Goal: Find specific page/section: Find specific page/section

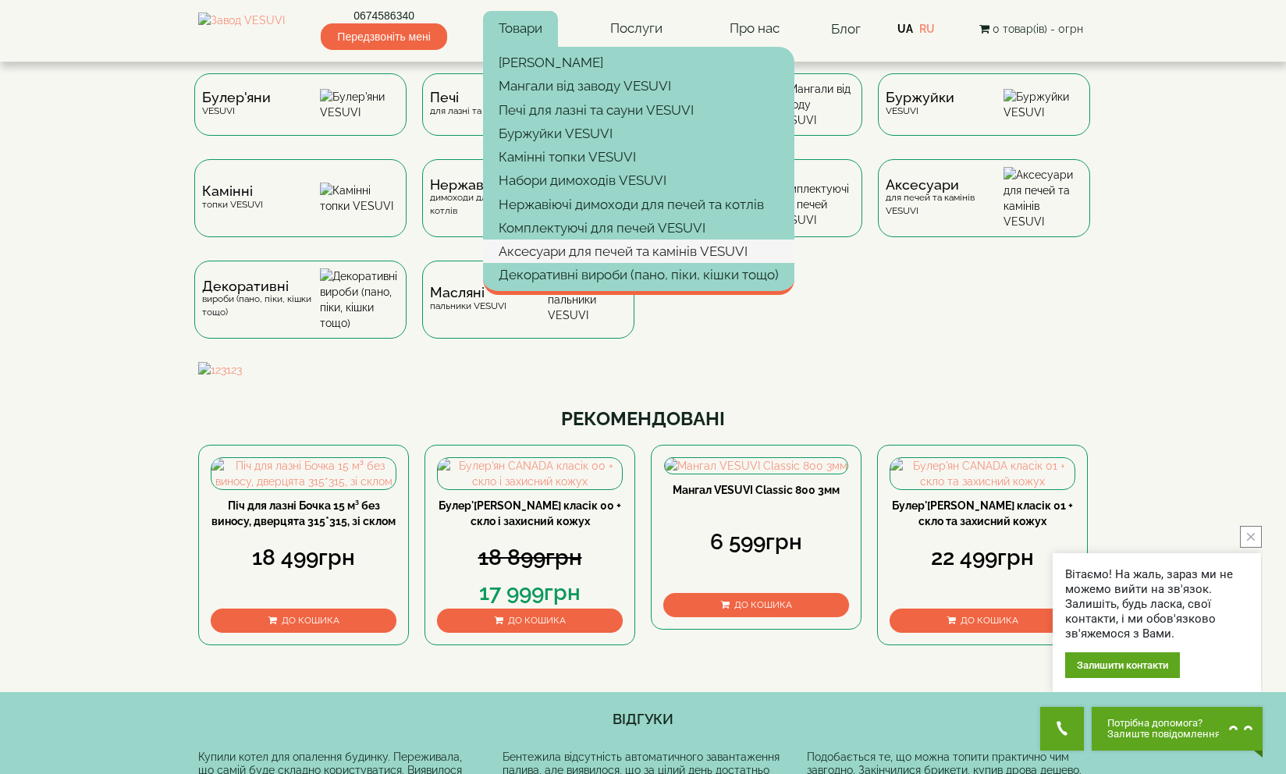
click at [597, 245] on link "Аксесуари для печей та камінів VESUVI" at bounding box center [638, 251] width 311 height 23
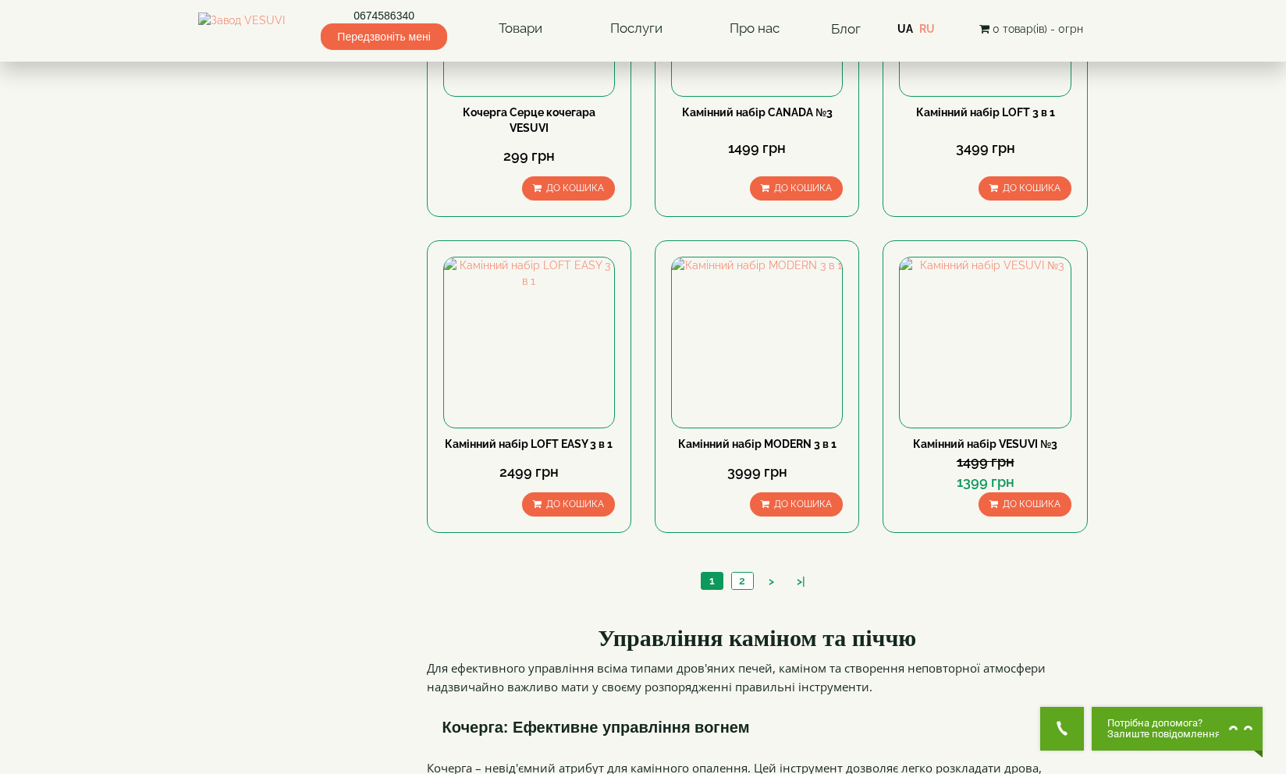
scroll to position [1653, 0]
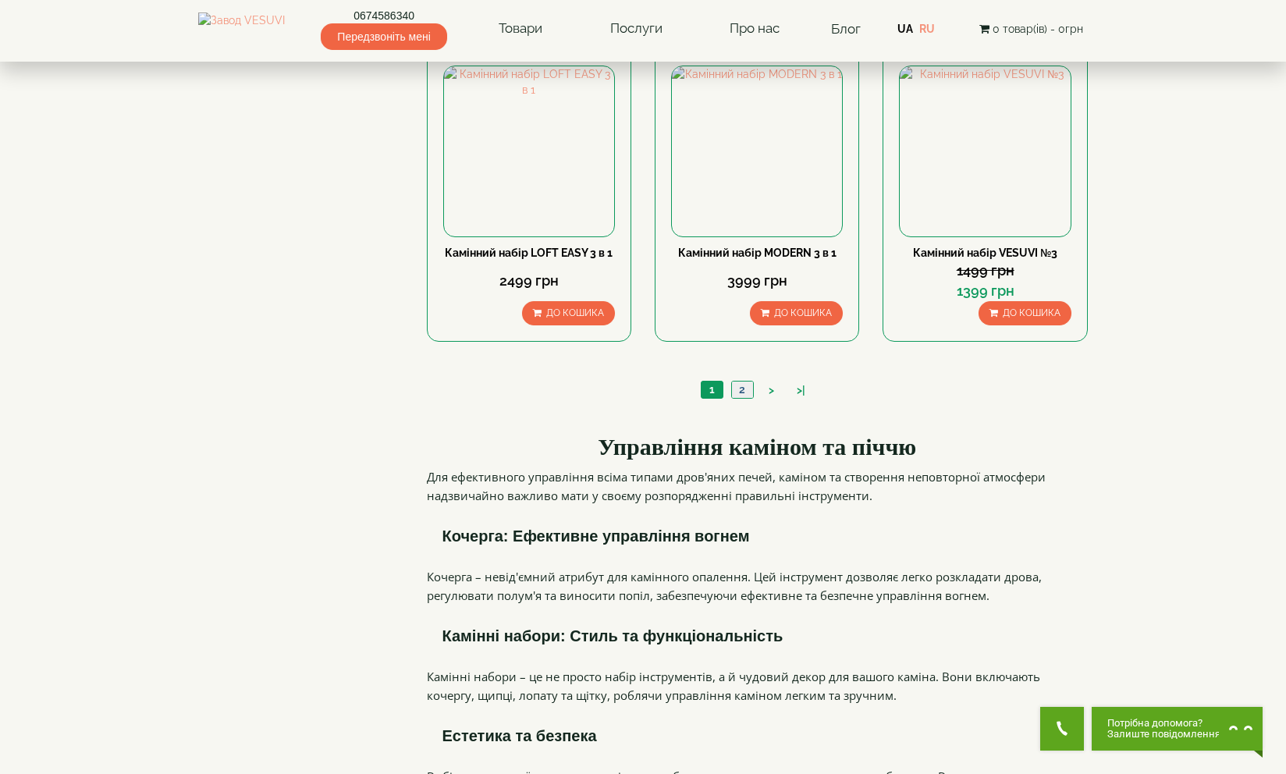
click at [746, 382] on link "2" at bounding box center [742, 390] width 22 height 16
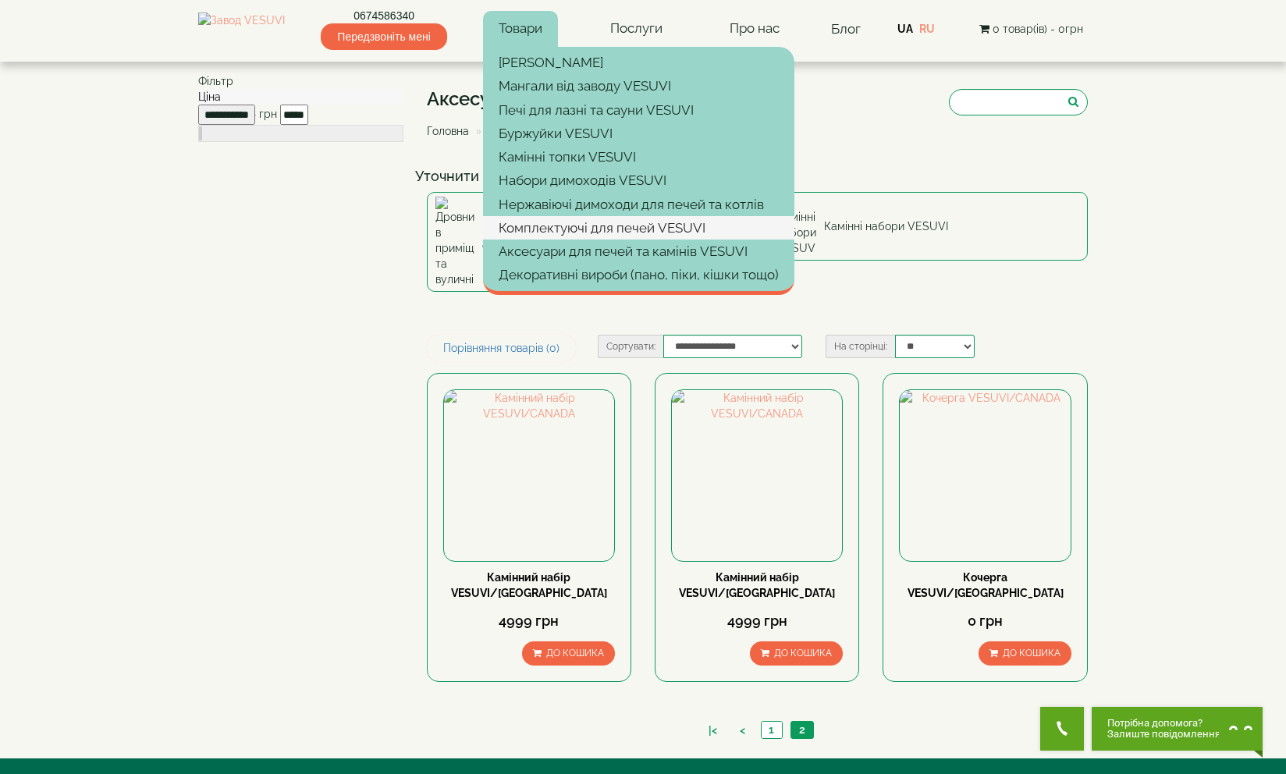
click at [596, 233] on link "Комплектуючі для печей VESUVI" at bounding box center [638, 227] width 311 height 23
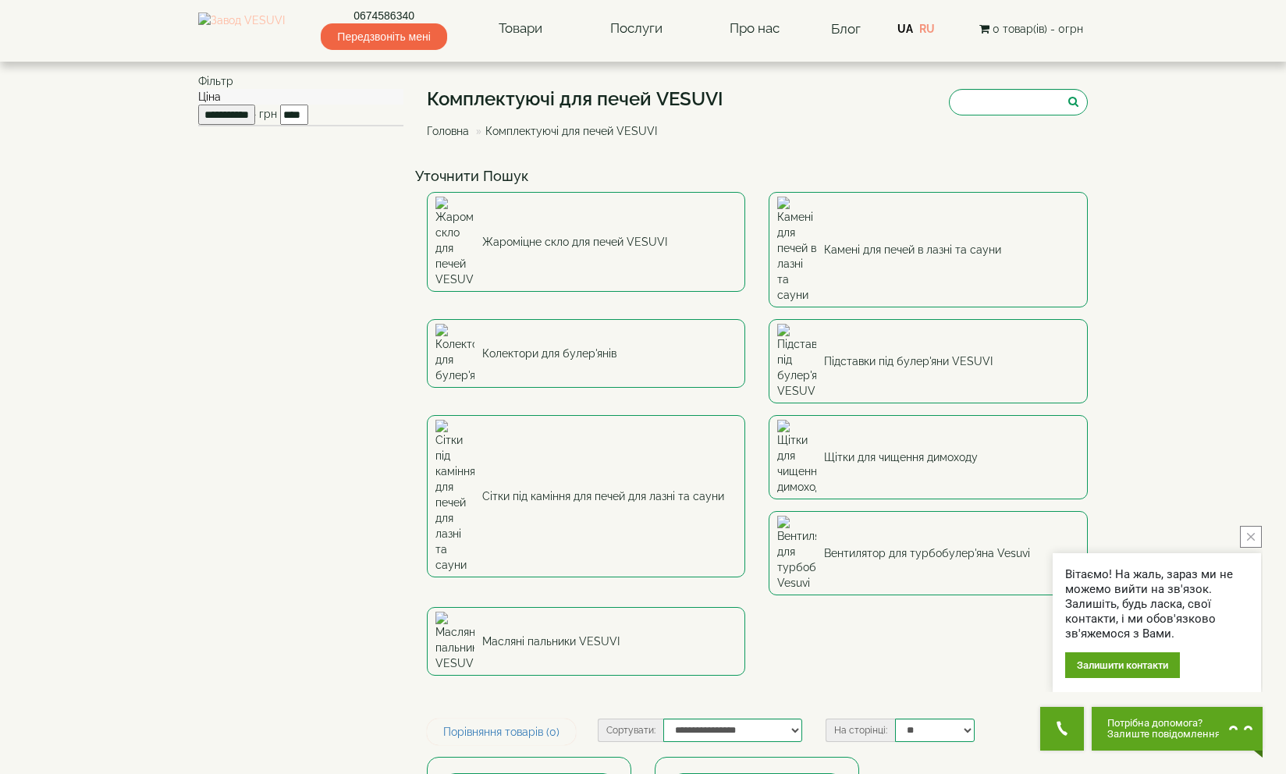
click at [235, 22] on img at bounding box center [241, 28] width 87 height 33
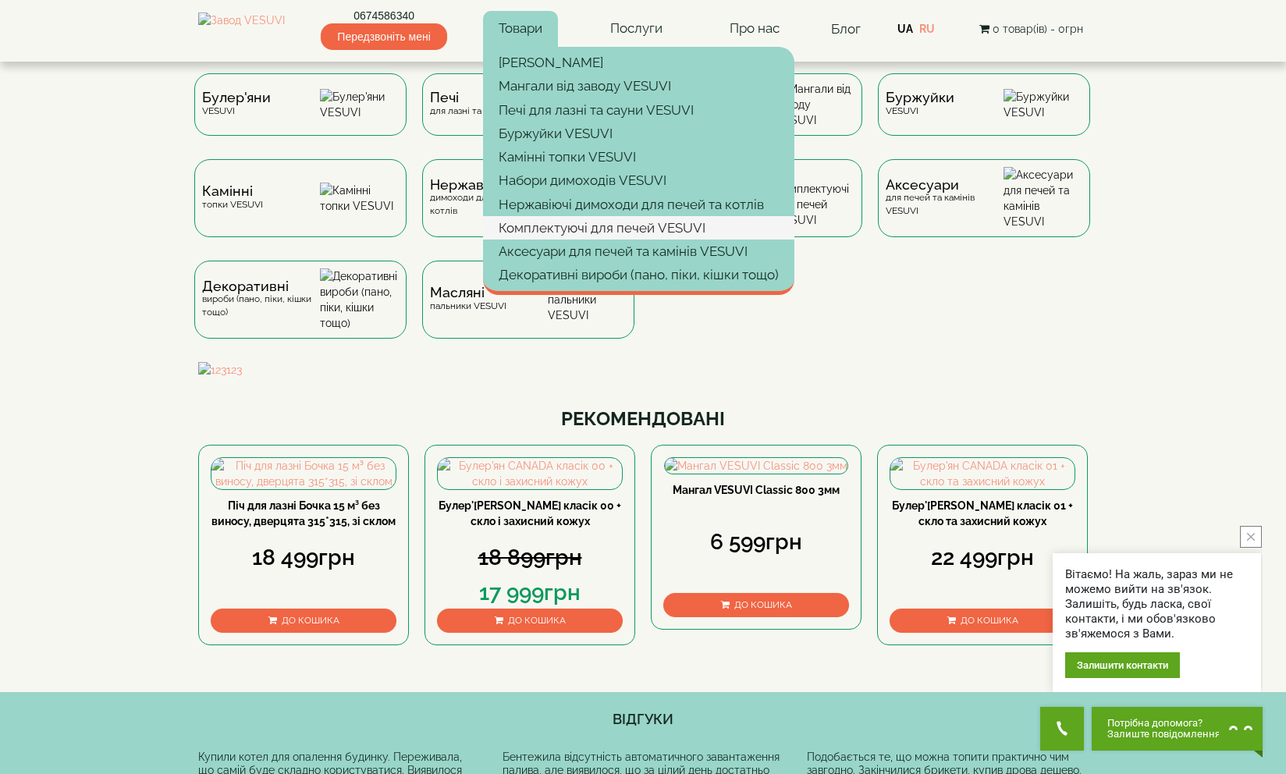
click at [586, 227] on link "Комплектуючі для печей VESUVI" at bounding box center [638, 227] width 311 height 23
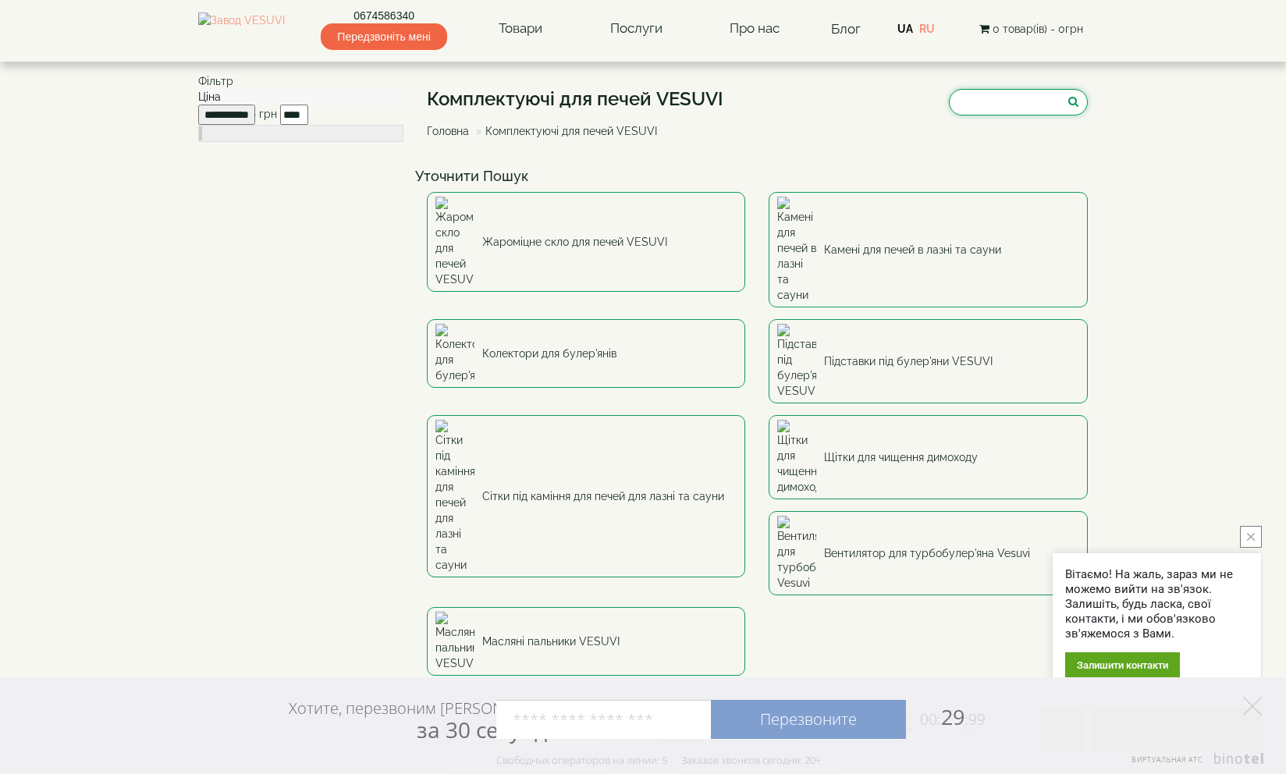
click at [975, 108] on input "search" at bounding box center [1018, 102] width 139 height 27
type input "**"
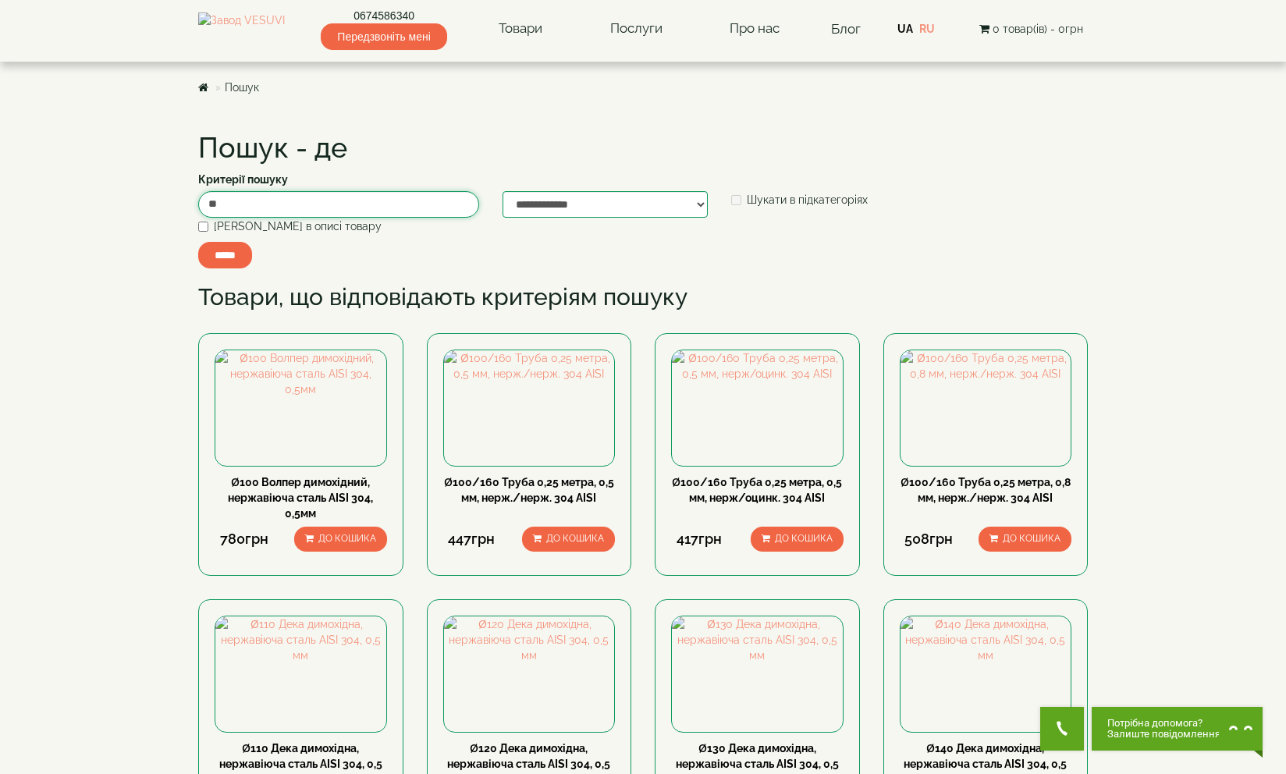
click at [350, 210] on input "**" at bounding box center [338, 204] width 281 height 27
type input "********"
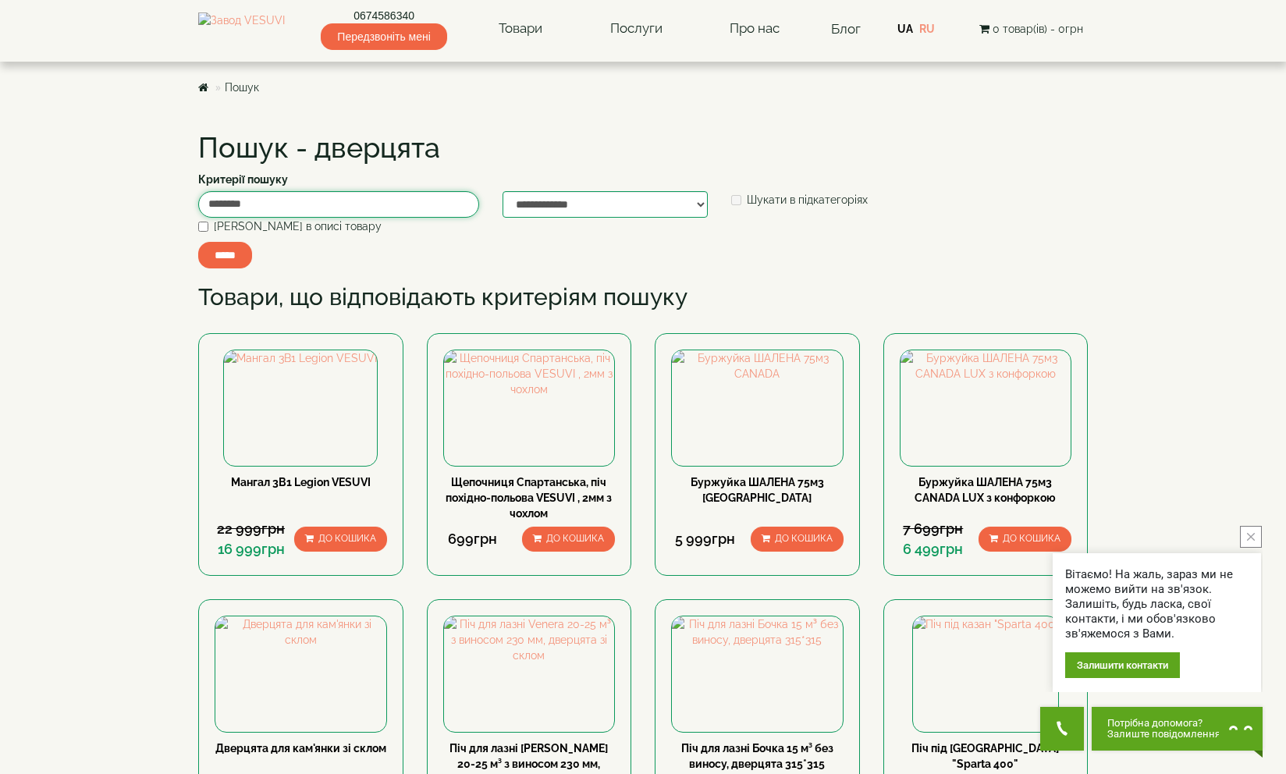
click at [343, 207] on input "********" at bounding box center [338, 204] width 281 height 27
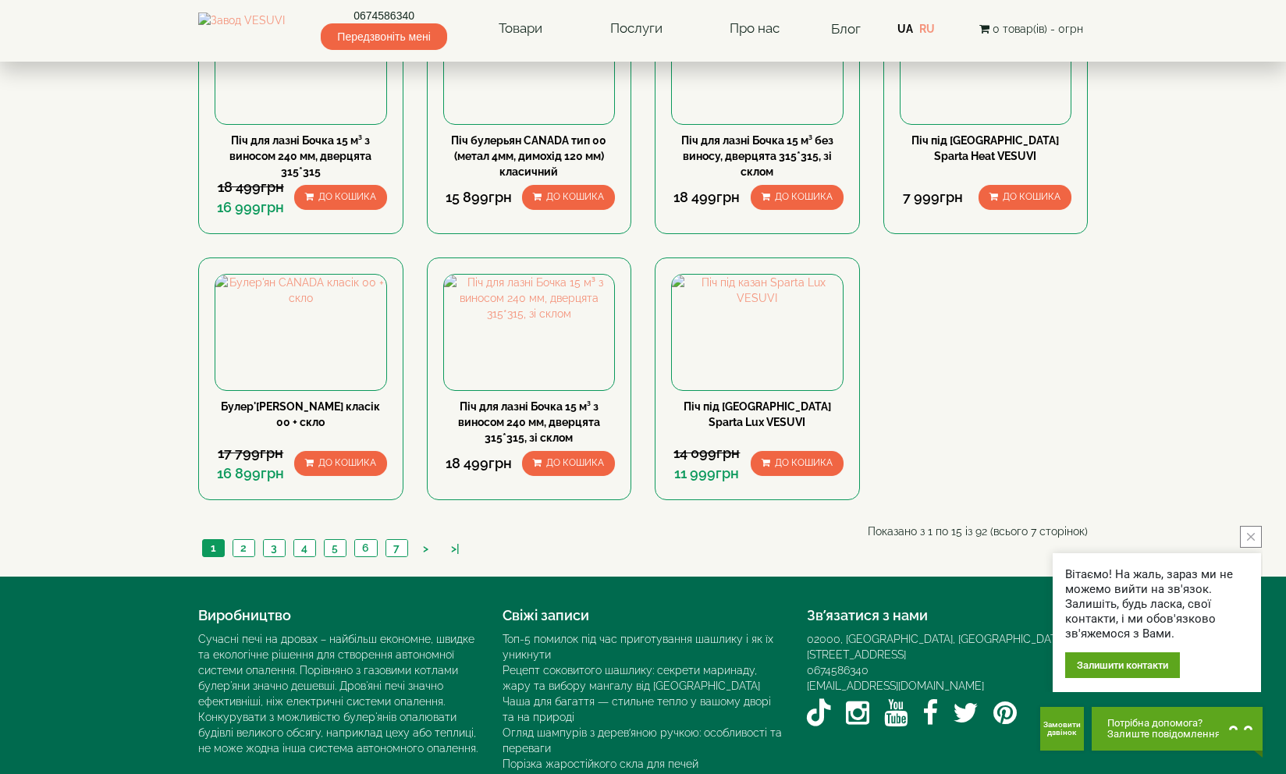
scroll to position [1166, 0]
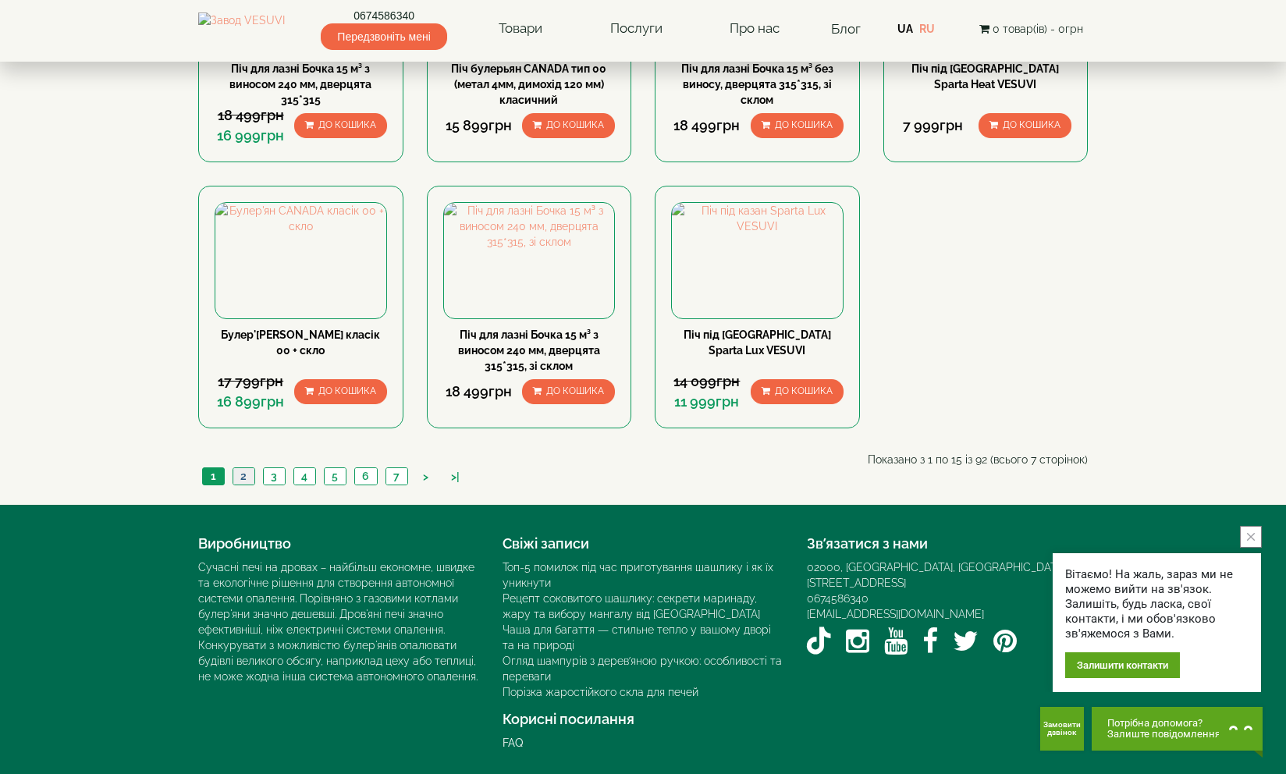
click at [245, 475] on link "2" at bounding box center [244, 476] width 22 height 16
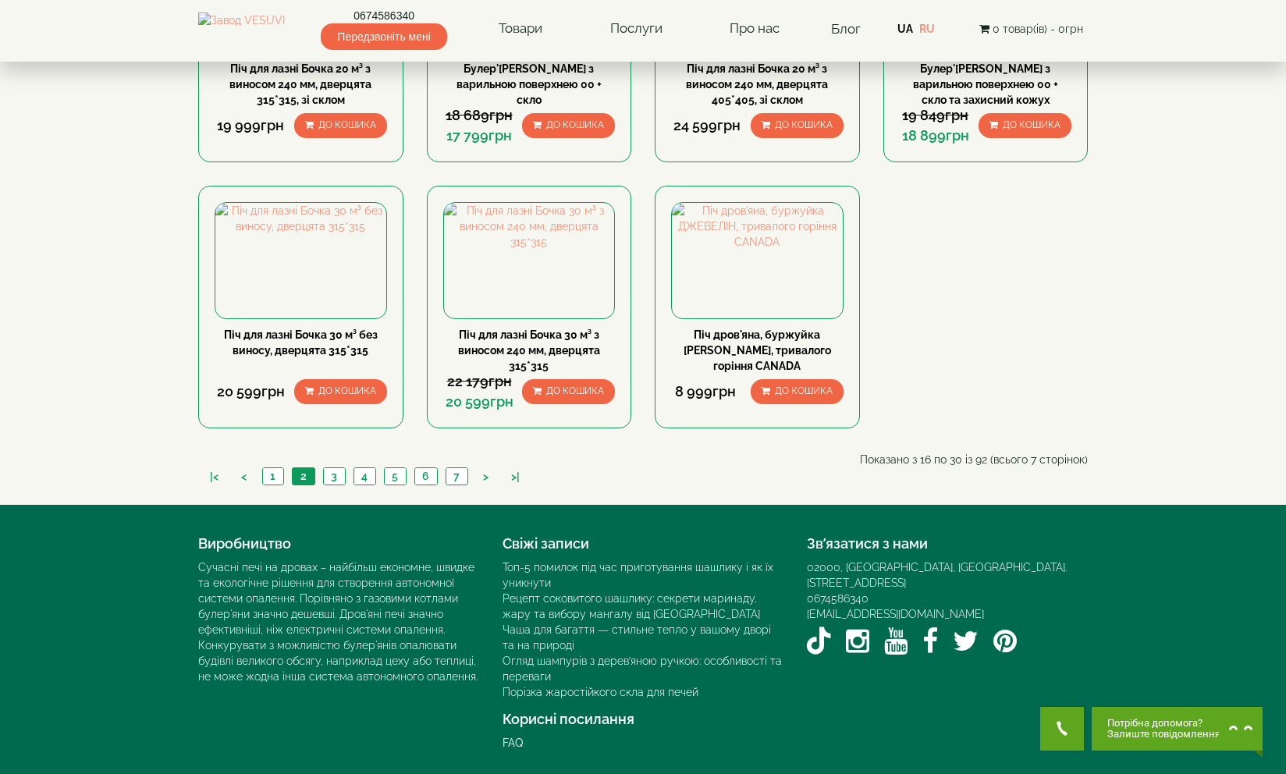
scroll to position [1107, 0]
click at [421, 485] on link "6" at bounding box center [425, 476] width 23 height 16
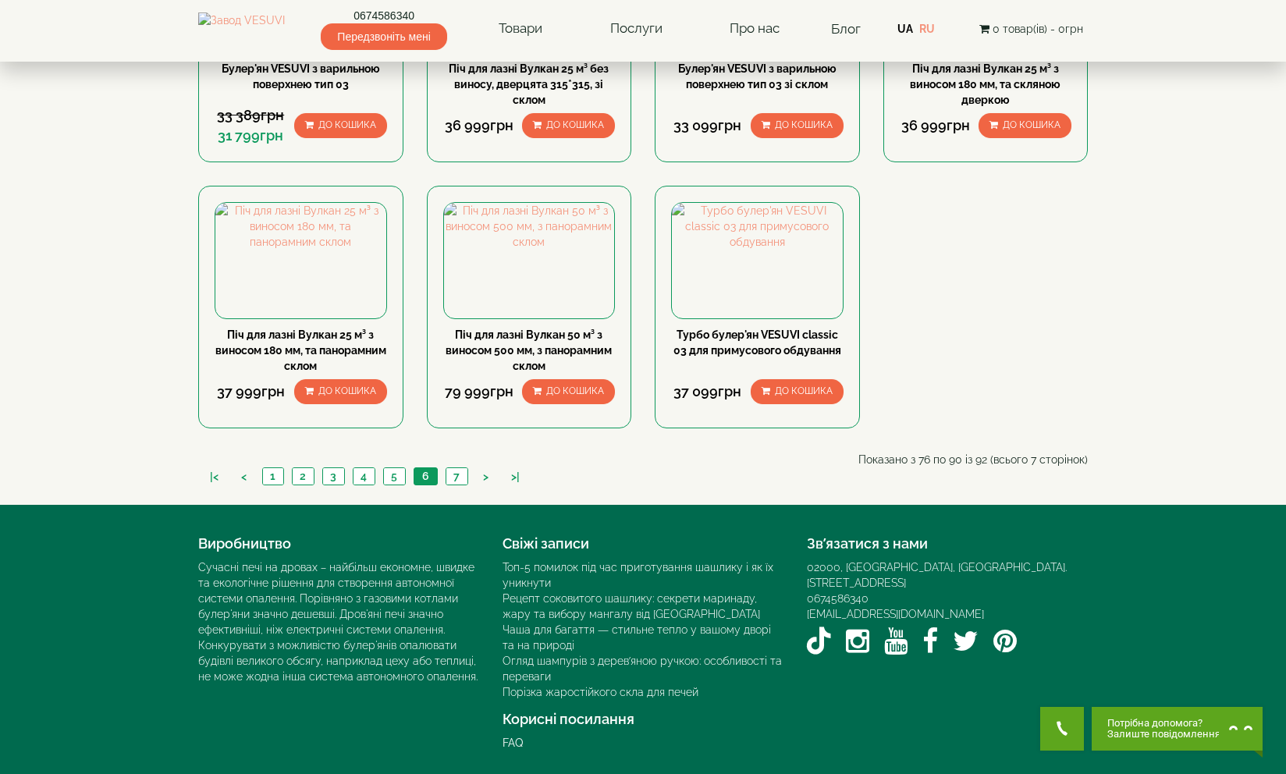
scroll to position [1163, 0]
click at [453, 479] on link "7" at bounding box center [457, 476] width 22 height 16
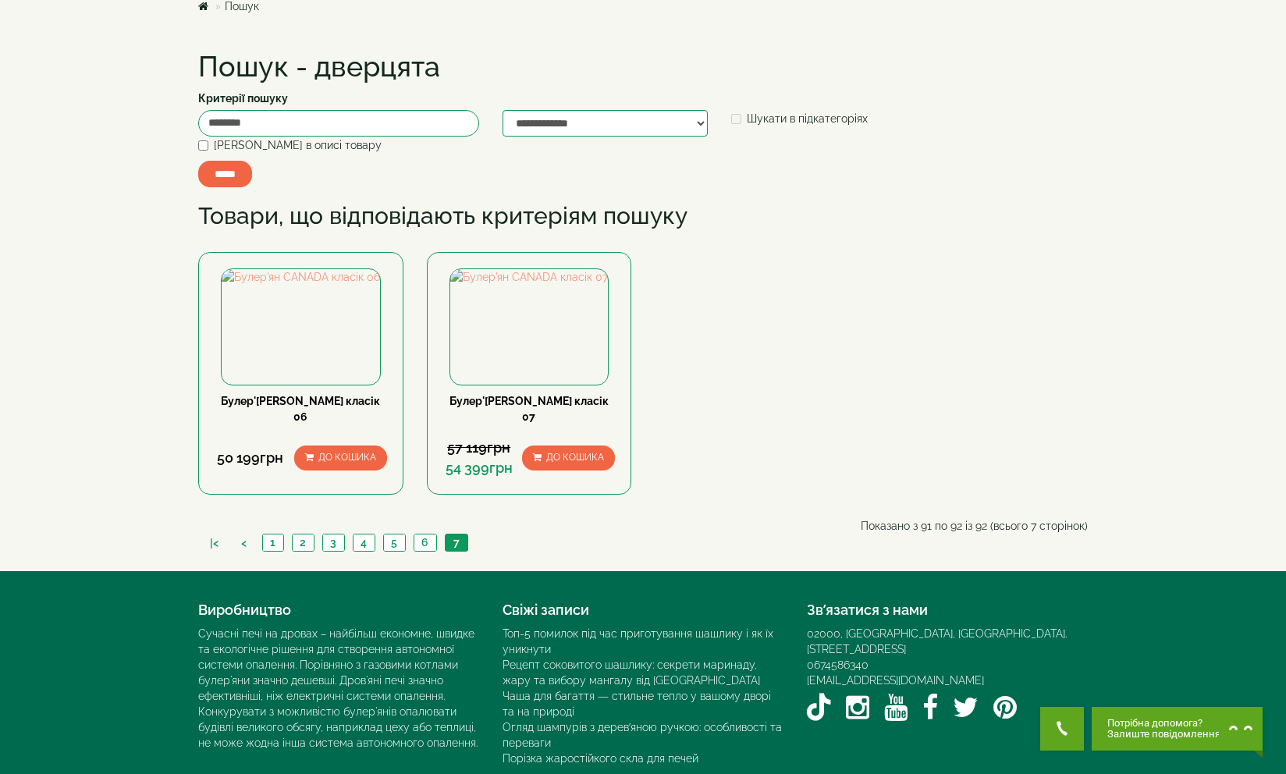
scroll to position [93, 0]
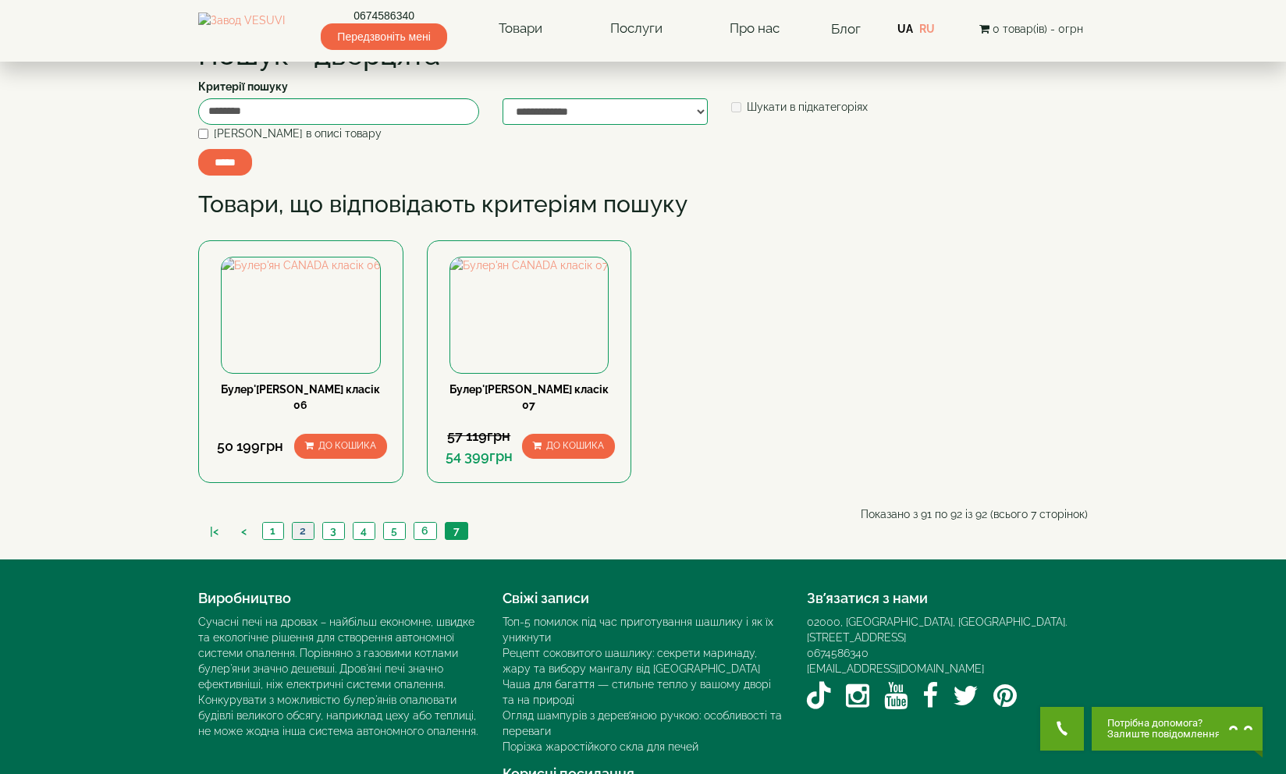
click at [307, 539] on link "2" at bounding box center [303, 531] width 22 height 16
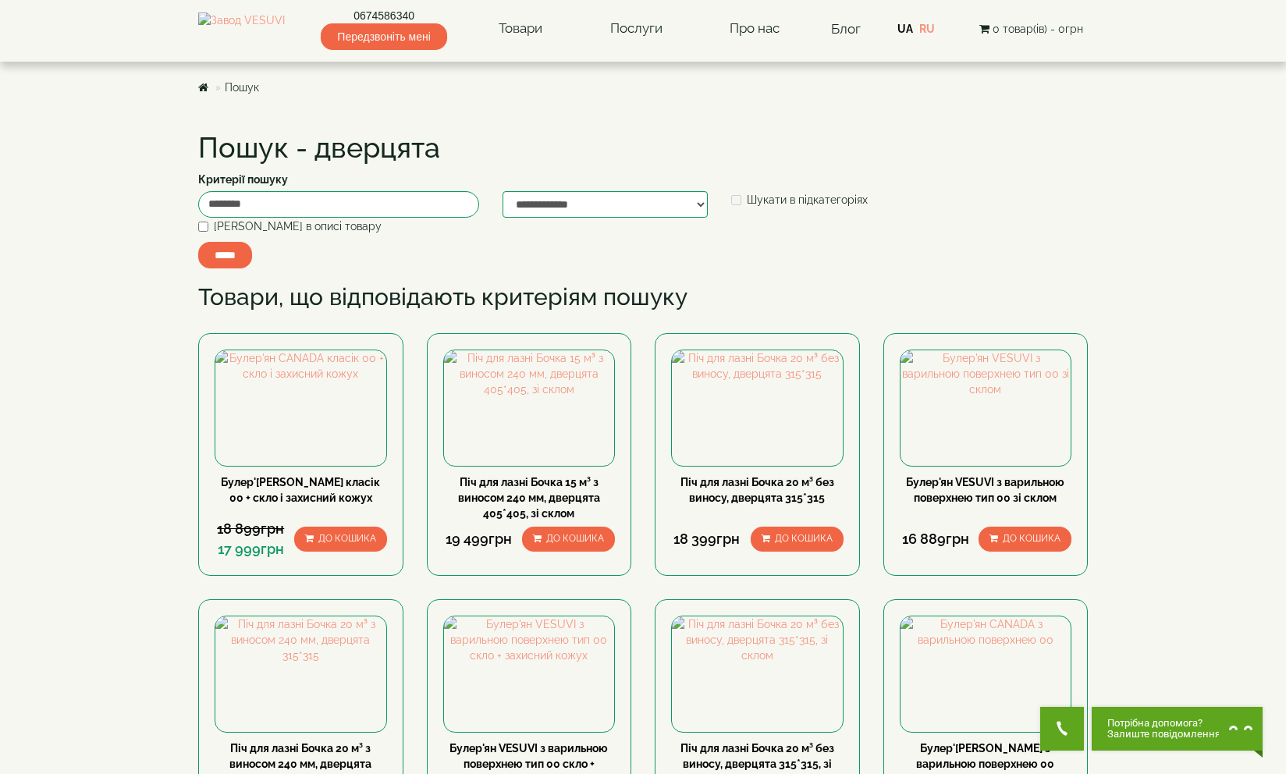
click at [328, 145] on h1 "Пошук - дверцята" at bounding box center [643, 148] width 890 height 31
click at [275, 32] on img at bounding box center [241, 28] width 87 height 33
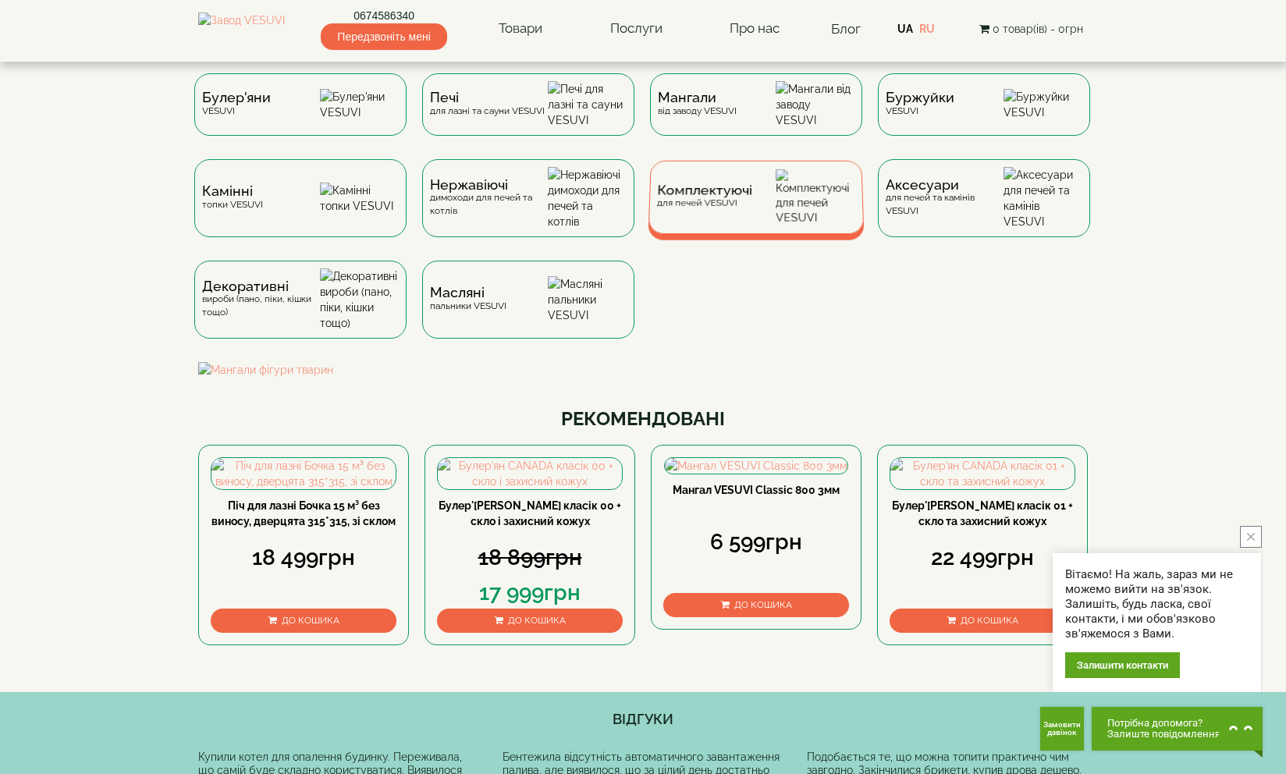
click at [814, 206] on img at bounding box center [816, 197] width 80 height 56
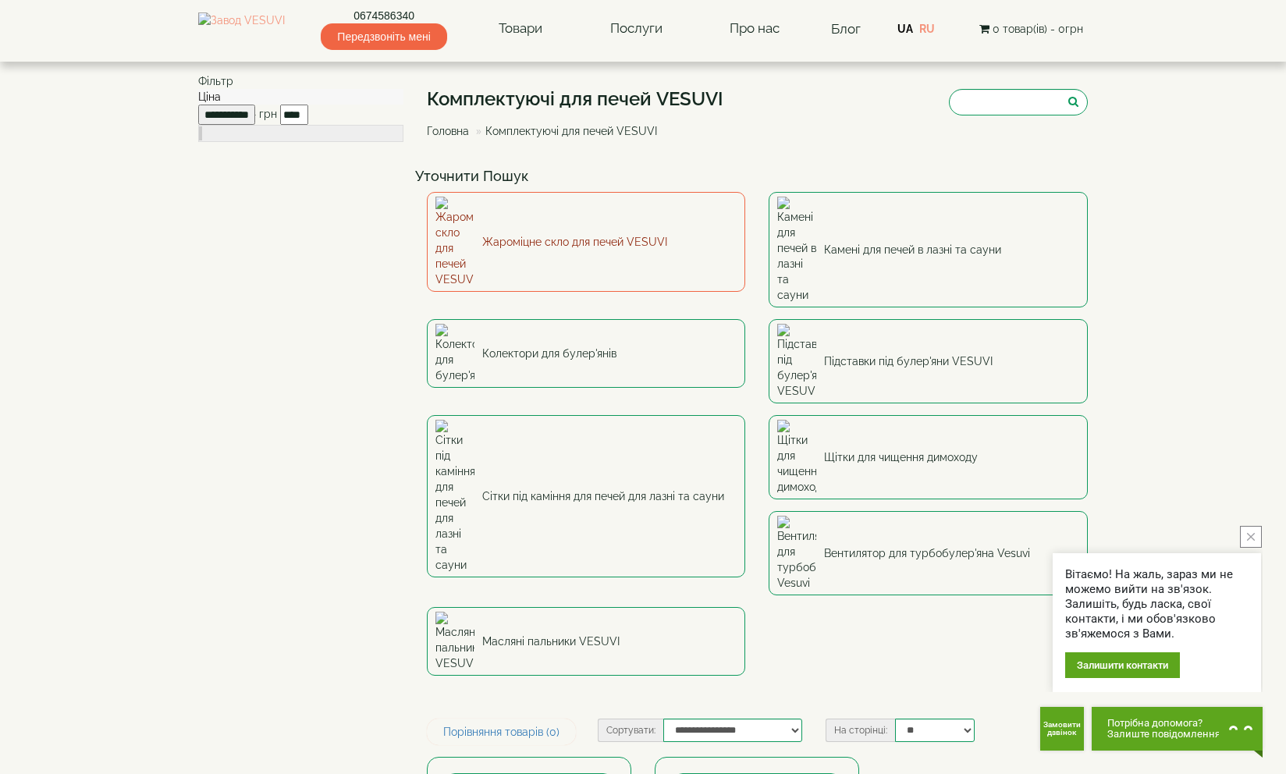
click at [645, 210] on link "Жароміцне скло для печей VESUVI" at bounding box center [586, 242] width 319 height 100
